Goal: Manage account settings

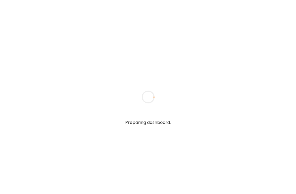
type textarea "**********"
type input "**********"
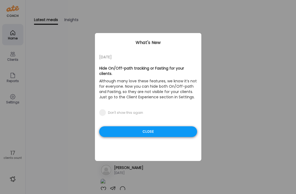
click at [143, 128] on div "Close" at bounding box center [148, 131] width 98 height 11
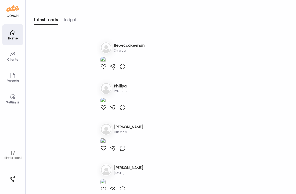
click at [13, 57] on icon at bounding box center [13, 54] width 6 height 6
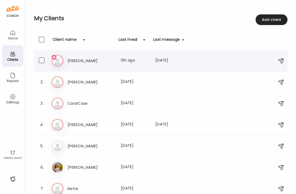
click at [80, 62] on h3 "[PERSON_NAME]" at bounding box center [91, 61] width 47 height 6
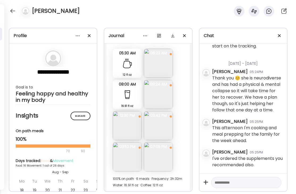
scroll to position [2675, 0]
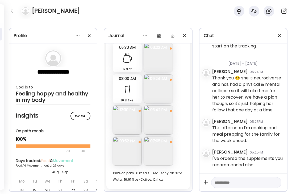
click at [157, 90] on img at bounding box center [158, 88] width 29 height 29
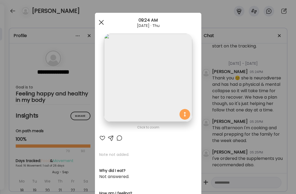
click at [102, 22] on span at bounding box center [101, 22] width 5 height 5
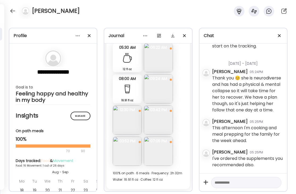
click at [155, 123] on img at bounding box center [158, 119] width 29 height 29
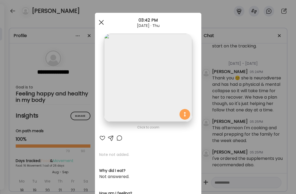
click at [101, 22] on span at bounding box center [101, 22] width 5 height 5
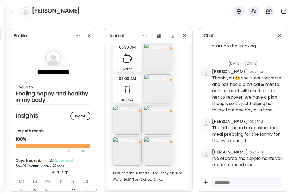
click at [124, 150] on img at bounding box center [127, 151] width 29 height 29
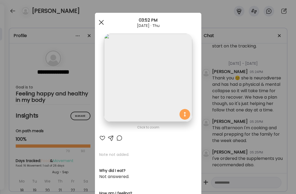
click at [101, 21] on div at bounding box center [101, 22] width 11 height 11
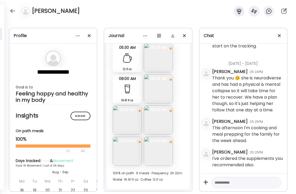
click at [159, 148] on img at bounding box center [158, 151] width 29 height 29
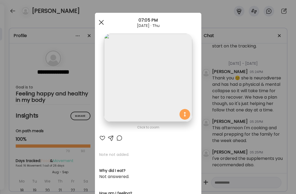
click at [103, 22] on div at bounding box center [101, 22] width 11 height 11
